Goal: Task Accomplishment & Management: Use online tool/utility

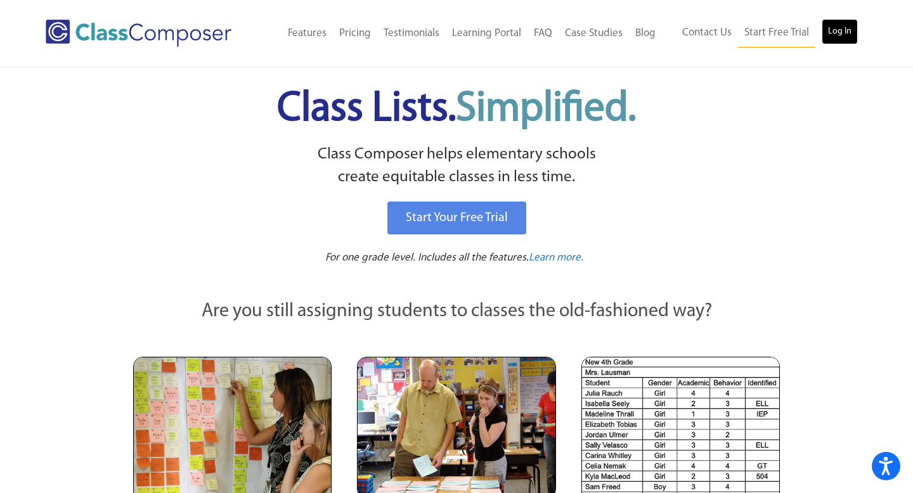
click at [831, 33] on link "Log In" at bounding box center [840, 31] width 36 height 25
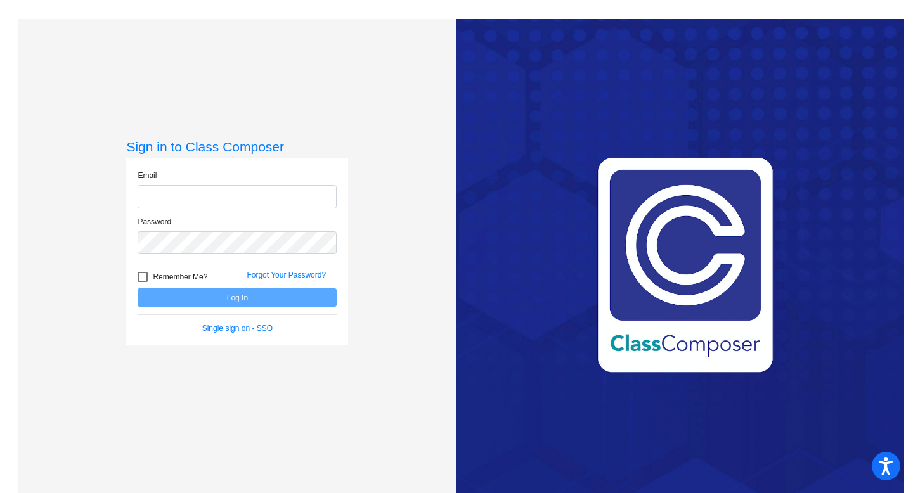
type input "[EMAIL_ADDRESS][DOMAIN_NAME]"
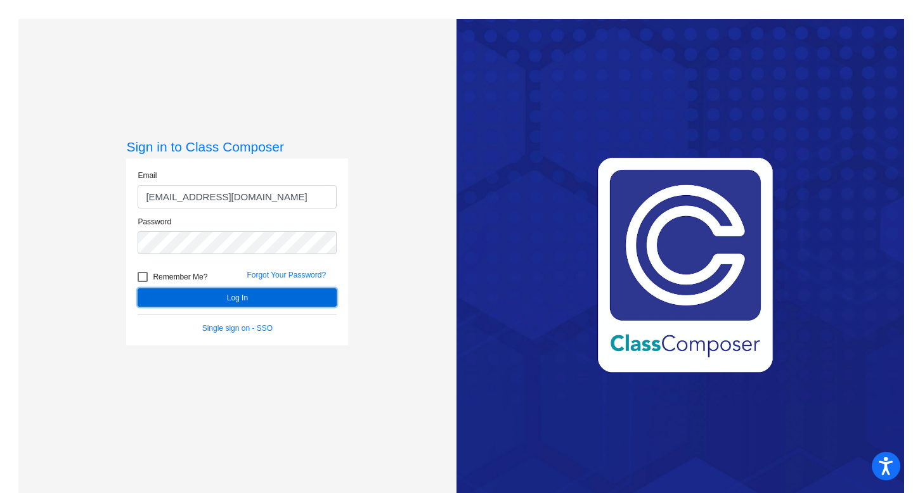
click at [223, 295] on button "Log In" at bounding box center [237, 298] width 199 height 18
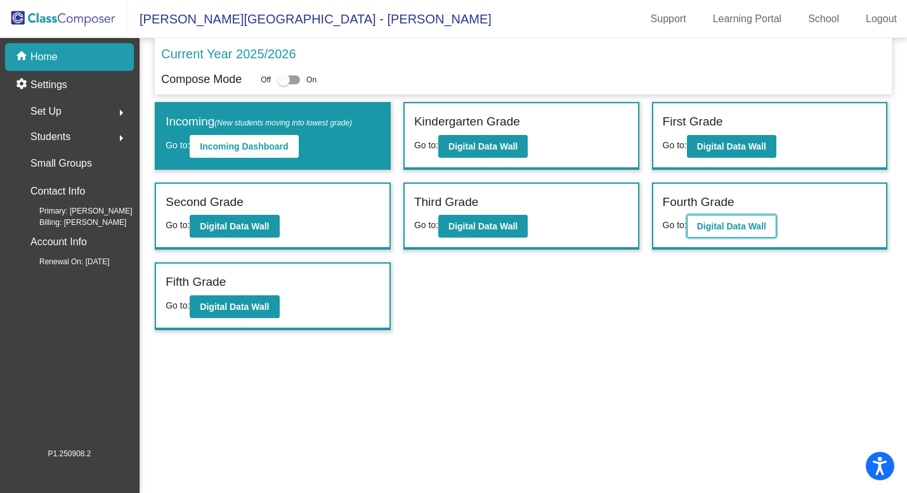
click at [724, 226] on b "Digital Data Wall" at bounding box center [731, 226] width 69 height 10
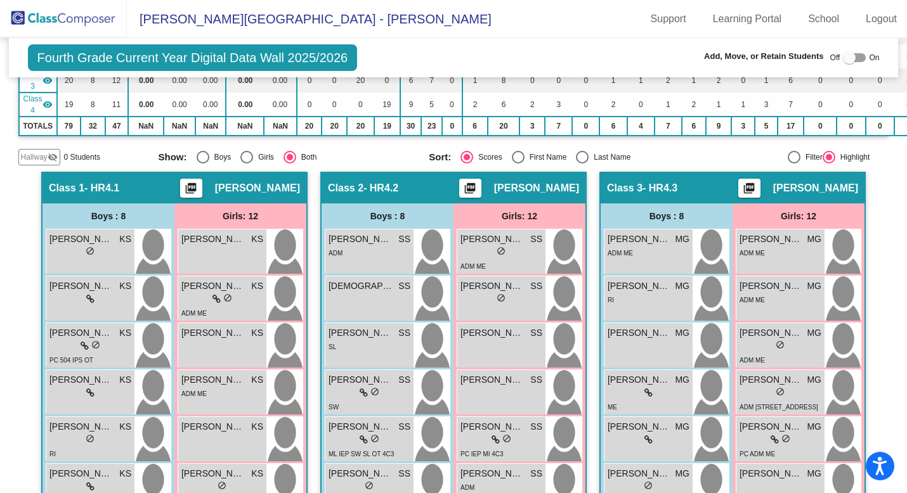
scroll to position [188, 0]
